Goal: Task Accomplishment & Management: Complete application form

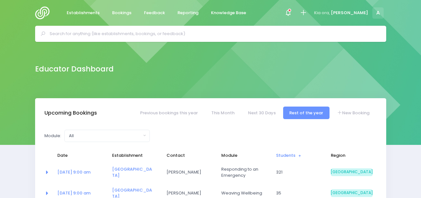
select select "5"
click at [307, 14] on icon at bounding box center [303, 12] width 7 height 7
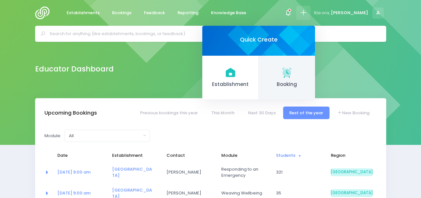
click at [293, 67] on icon at bounding box center [287, 72] width 13 height 13
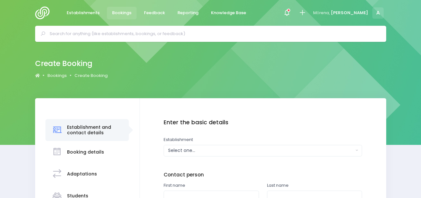
click at [216, 152] on div "Select one..." at bounding box center [261, 150] width 186 height 7
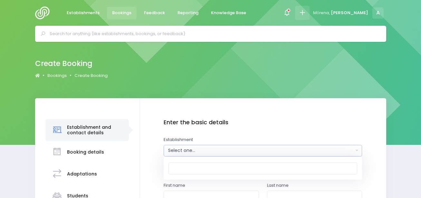
click at [306, 12] on icon at bounding box center [302, 12] width 7 height 7
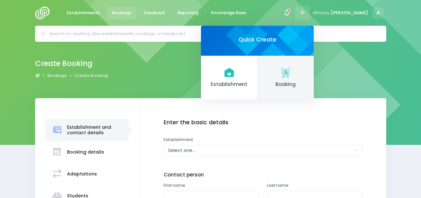
click at [309, 83] on span "Booking" at bounding box center [286, 84] width 46 height 7
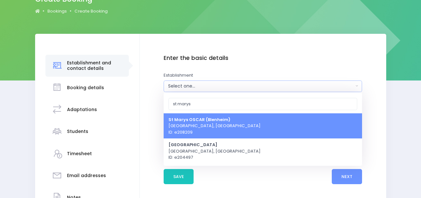
scroll to position [65, 0]
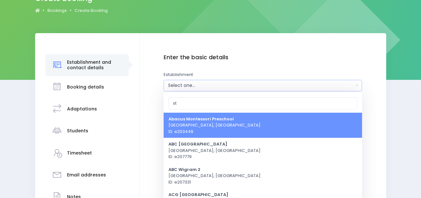
type input "s"
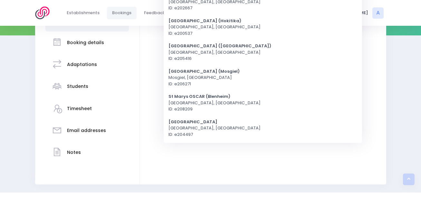
scroll to position [108, 0]
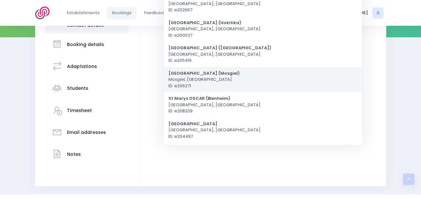
type input "st [PERSON_NAME]"
click at [215, 78] on span "St Mary's School (Mosgiel) Mosgiel, South Island Region ID: e206271" at bounding box center [203, 79] width 71 height 19
select select "206271"
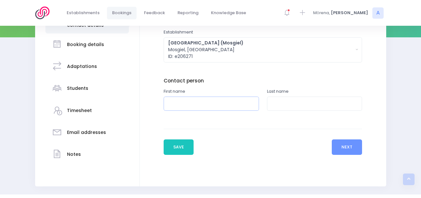
click at [215, 101] on input "text" at bounding box center [211, 104] width 95 height 14
type input "Judy"
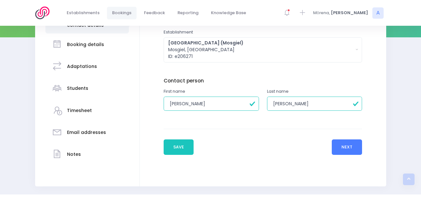
type input "Baine"
click at [347, 146] on button "Next" at bounding box center [347, 146] width 31 height 15
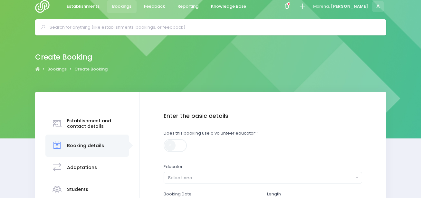
scroll to position [0, 0]
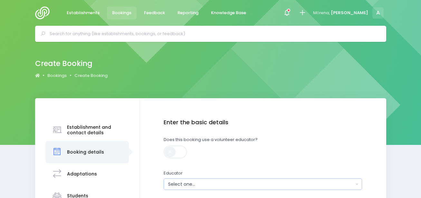
click at [216, 184] on div "Select one..." at bounding box center [261, 184] width 186 height 7
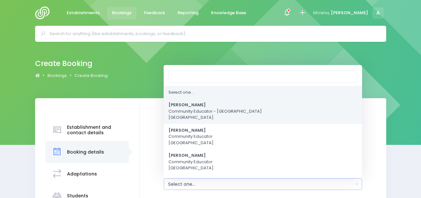
click at [199, 112] on span "Amy Lucas Community Educator - Coastal Otago South Island Region" at bounding box center [214, 111] width 93 height 19
select select "591445"
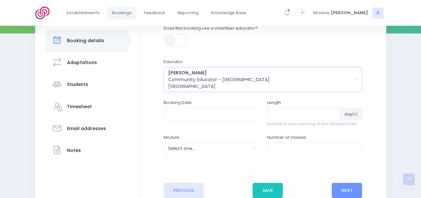
scroll to position [113, 0]
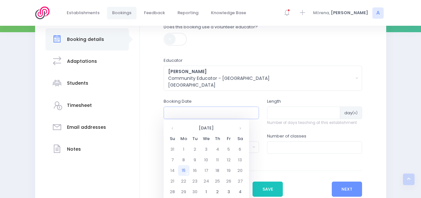
click at [199, 112] on input "text" at bounding box center [211, 113] width 95 height 12
click at [239, 126] on th at bounding box center [239, 128] width 11 height 11
click at [173, 158] on td "7" at bounding box center [172, 160] width 11 height 11
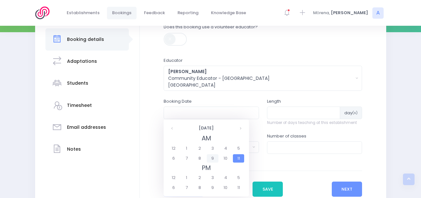
click at [214, 160] on span "9" at bounding box center [212, 158] width 11 height 8
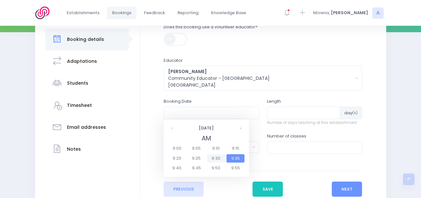
click at [214, 160] on span "9:30" at bounding box center [216, 158] width 18 height 8
type input "07/12/2025 09:30 AM"
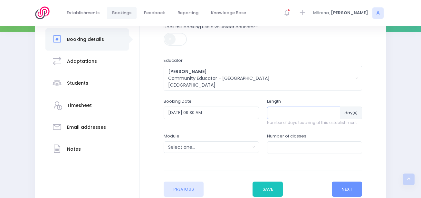
click at [280, 116] on input "number" at bounding box center [303, 113] width 73 height 12
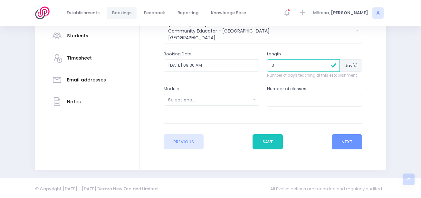
scroll to position [160, 0]
type input "3"
click at [225, 99] on div "Select one..." at bounding box center [209, 99] width 82 height 7
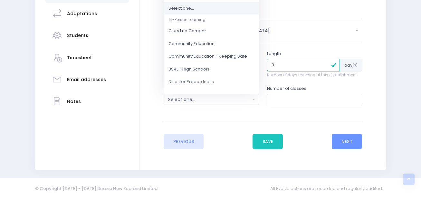
scroll to position [54, 0]
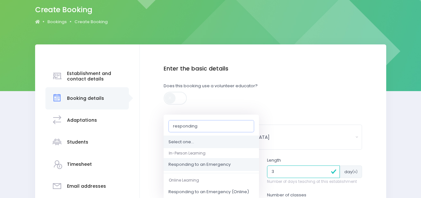
type input "responding"
click at [227, 163] on span "Responding to an Emergency" at bounding box center [199, 165] width 62 height 6
select select "Responding to an Emergency"
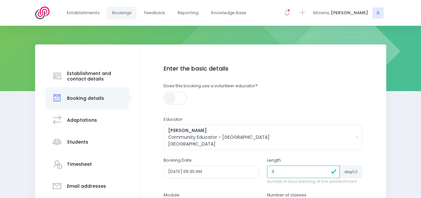
scroll to position [161, 0]
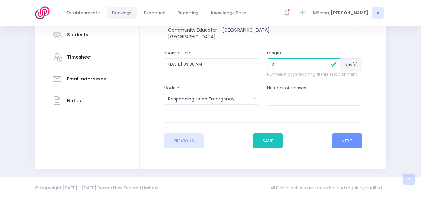
click at [283, 86] on label "Number of classes" at bounding box center [286, 88] width 39 height 6
click at [287, 99] on input "number" at bounding box center [314, 99] width 95 height 12
type input "7"
click at [354, 147] on button "Next" at bounding box center [347, 140] width 31 height 15
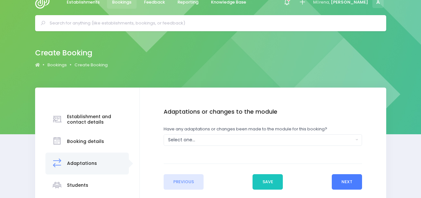
scroll to position [0, 0]
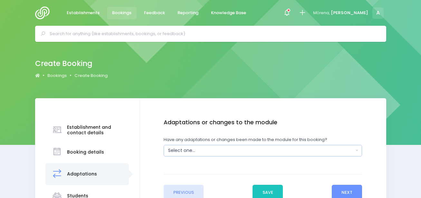
click at [243, 148] on div "Select one..." at bounding box center [261, 150] width 186 height 7
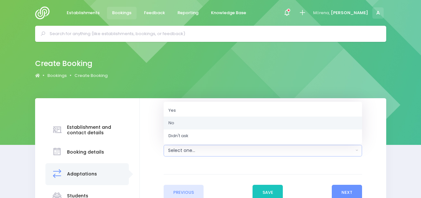
click at [226, 123] on link "No" at bounding box center [263, 123] width 198 height 13
select select "No"
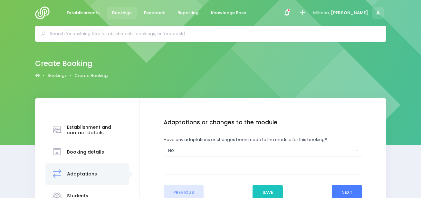
click at [336, 188] on button "Next" at bounding box center [347, 192] width 31 height 15
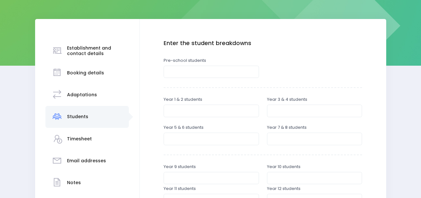
scroll to position [90, 0]
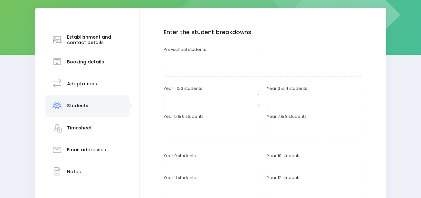
click at [224, 100] on input "number" at bounding box center [211, 100] width 95 height 12
type input "50"
click at [282, 103] on input "number" at bounding box center [314, 100] width 95 height 12
type input "32"
click at [193, 126] on input "number" at bounding box center [211, 128] width 95 height 12
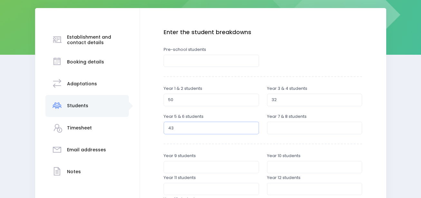
type input "43"
click at [279, 131] on input "number" at bounding box center [314, 128] width 95 height 12
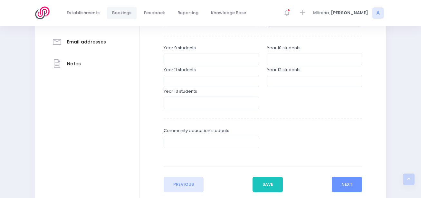
scroll to position [218, 0]
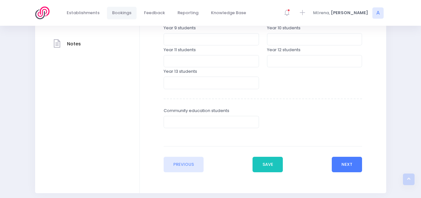
type input "22"
click at [344, 160] on button "Next" at bounding box center [347, 164] width 31 height 15
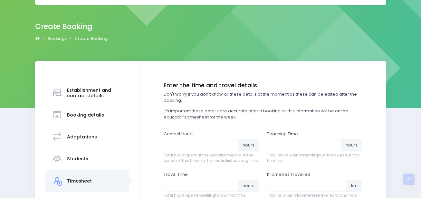
scroll to position [0, 0]
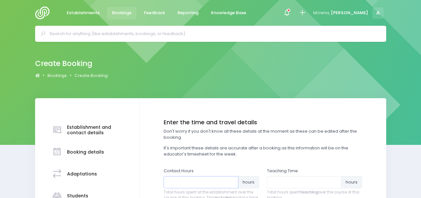
click at [227, 178] on input "number" at bounding box center [201, 182] width 75 height 12
type input "18"
click at [287, 178] on input "number" at bounding box center [304, 182] width 75 height 12
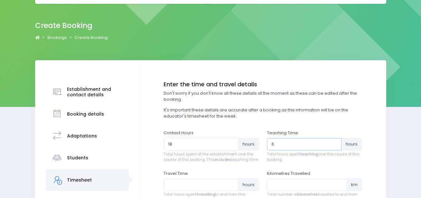
scroll to position [36, 0]
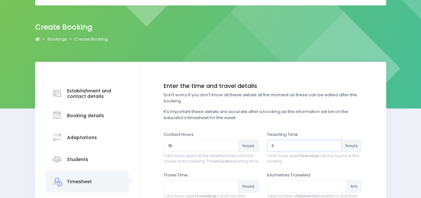
type input "6"
click at [187, 190] on input "number" at bounding box center [201, 186] width 75 height 12
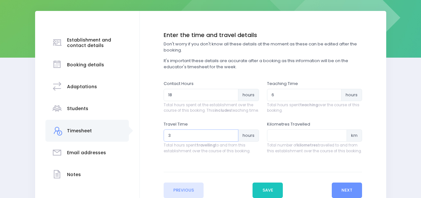
scroll to position [96, 0]
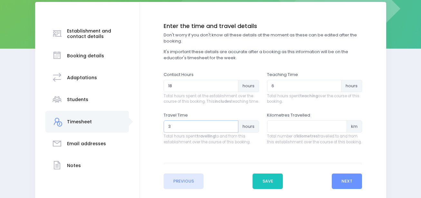
type input "3"
click at [287, 133] on input "number" at bounding box center [307, 126] width 80 height 12
type input "96"
click at [343, 187] on button "Next" at bounding box center [347, 181] width 31 height 15
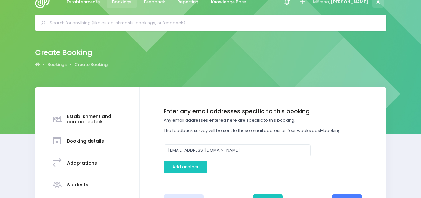
scroll to position [0, 0]
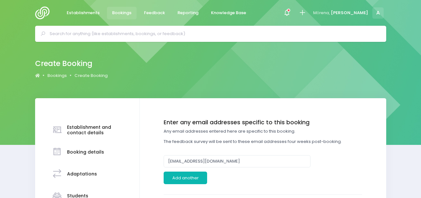
click at [205, 179] on button "Add another" at bounding box center [185, 178] width 43 height 12
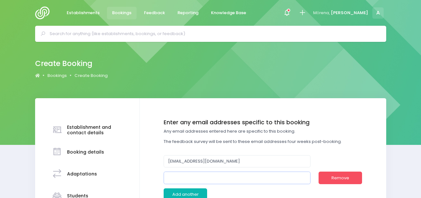
click at [205, 179] on input "email" at bounding box center [237, 178] width 147 height 12
type input "judy@stmarys-mosgiel.school.nz"
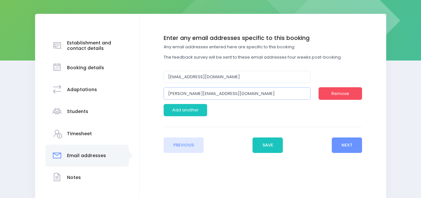
scroll to position [85, 0]
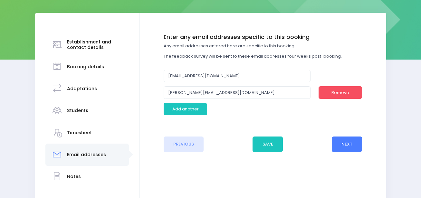
click at [345, 147] on button "Next" at bounding box center [347, 144] width 31 height 15
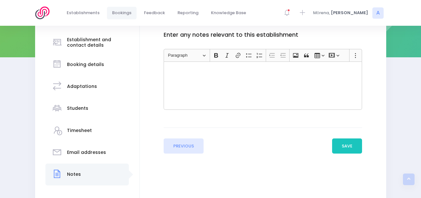
scroll to position [125, 0]
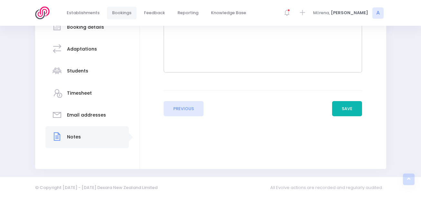
click at [346, 112] on button "Save" at bounding box center [347, 108] width 30 height 15
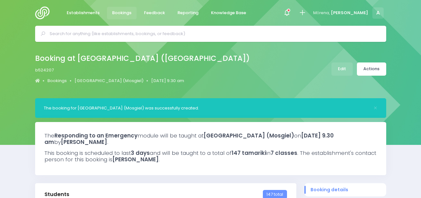
select select "5"
click at [44, 9] on img at bounding box center [44, 12] width 18 height 13
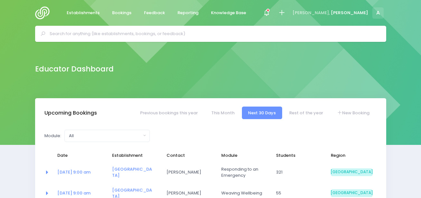
select select "5"
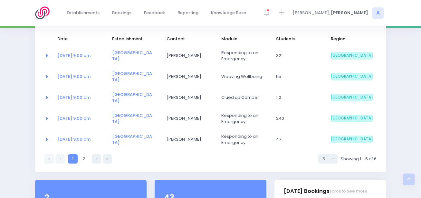
scroll to position [115, 0]
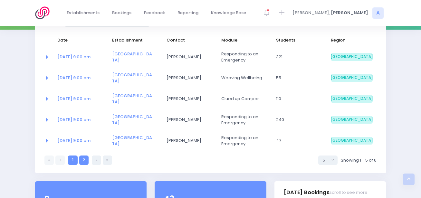
click at [85, 161] on link "2" at bounding box center [83, 160] width 9 height 9
select select "5"
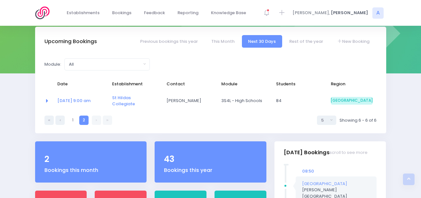
scroll to position [27, 0]
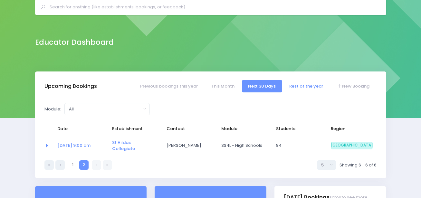
click at [308, 83] on link "Rest of the year" at bounding box center [306, 86] width 46 height 13
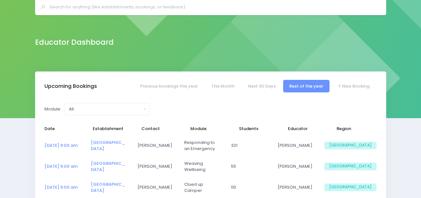
select select "5"
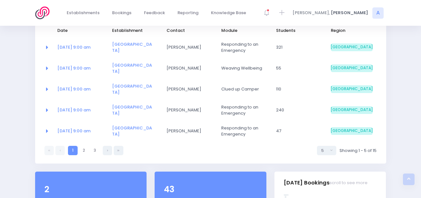
scroll to position [127, 0]
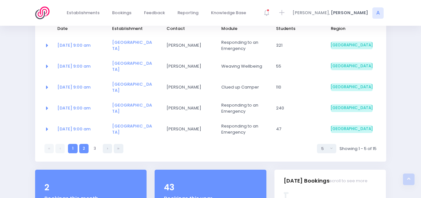
click at [85, 148] on link "2" at bounding box center [83, 148] width 9 height 9
select select "5"
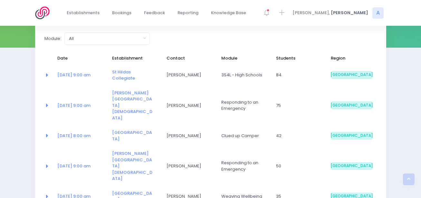
scroll to position [99, 0]
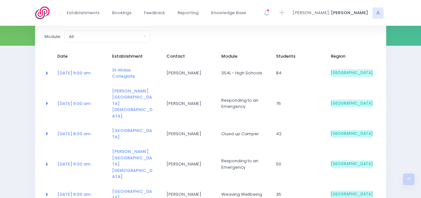
select select "5"
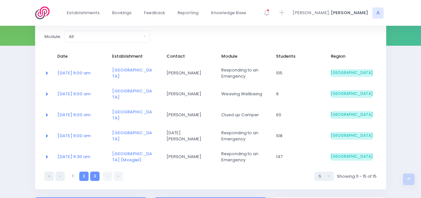
click at [86, 172] on link "2" at bounding box center [83, 176] width 9 height 9
select select "5"
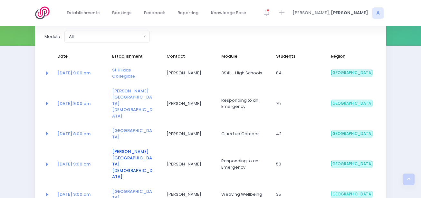
click at [117, 148] on link "Liberton Christian School" at bounding box center [132, 163] width 40 height 31
click at [80, 161] on link "27 Oct at 9:00 am" at bounding box center [73, 164] width 33 height 6
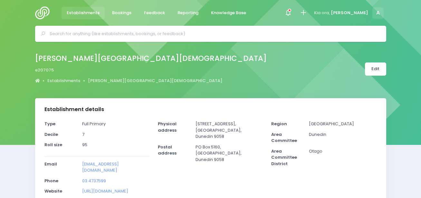
select select "5"
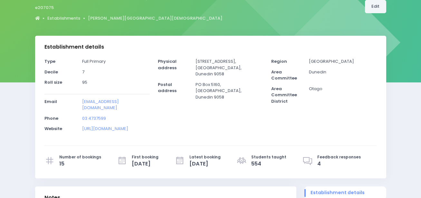
click at [372, 7] on link "Edit" at bounding box center [375, 6] width 21 height 13
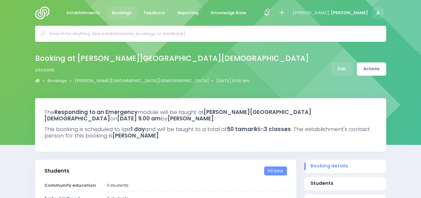
select select "5"
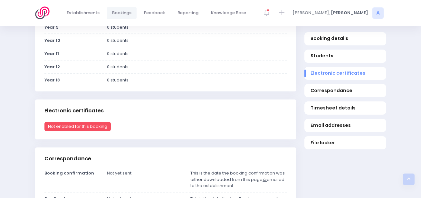
scroll to position [238, 0]
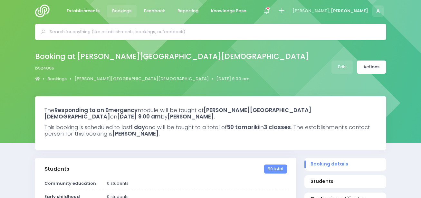
scroll to position [0, 0]
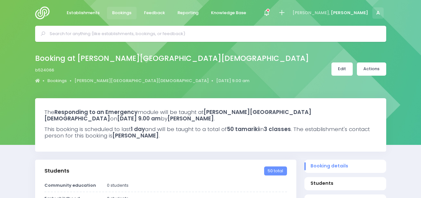
click at [340, 72] on link "Edit" at bounding box center [341, 68] width 21 height 13
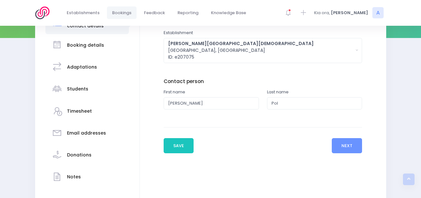
scroll to position [92, 0]
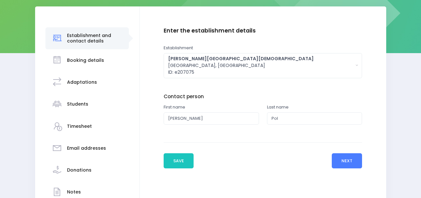
click at [351, 160] on button "Next" at bounding box center [347, 160] width 31 height 15
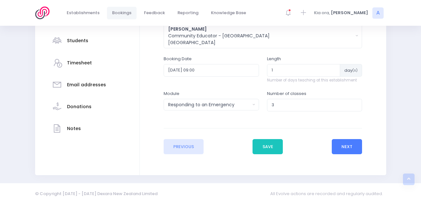
scroll to position [160, 0]
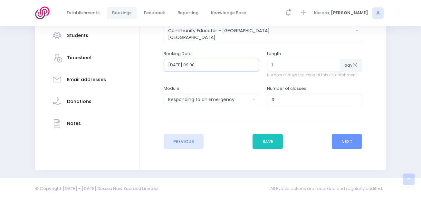
click at [203, 61] on input "2025-10-27 09:00" at bounding box center [211, 65] width 95 height 12
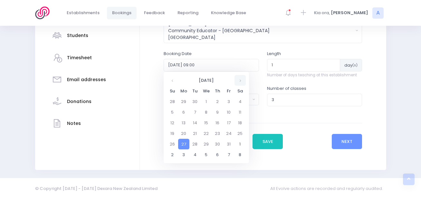
click at [240, 85] on th at bounding box center [239, 80] width 11 height 11
click at [184, 133] on td "17" at bounding box center [183, 133] width 11 height 11
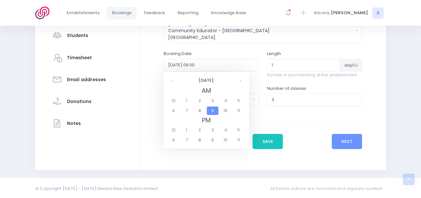
click at [213, 113] on span "9" at bounding box center [212, 111] width 11 height 8
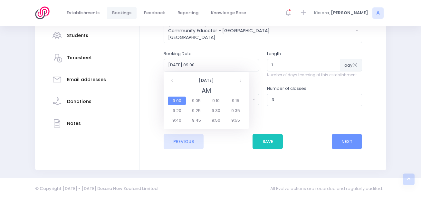
click at [179, 102] on span "9:00" at bounding box center [177, 101] width 18 height 8
type input "2025-11-17 09:00"
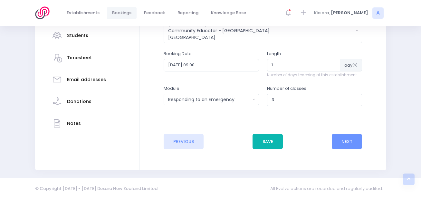
click at [276, 141] on button "Save" at bounding box center [267, 141] width 30 height 15
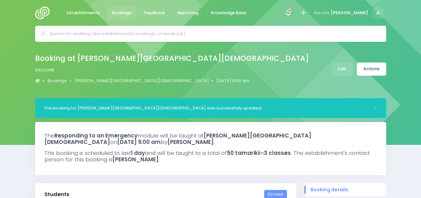
select select "5"
